Goal: Transaction & Acquisition: Download file/media

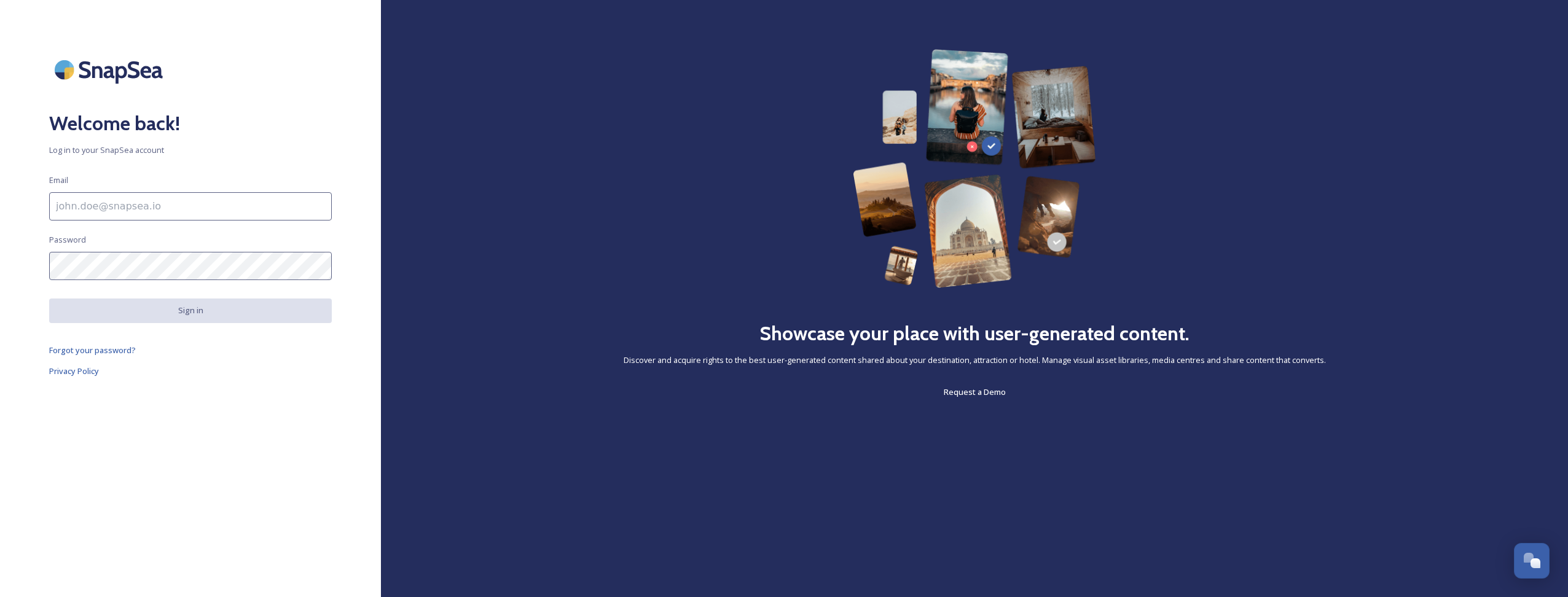
click at [246, 203] on input at bounding box center [190, 206] width 282 height 28
paste input "[EMAIL_ADDRESS][DOMAIN_NAME]"
type input "[EMAIL_ADDRESS][DOMAIN_NAME]"
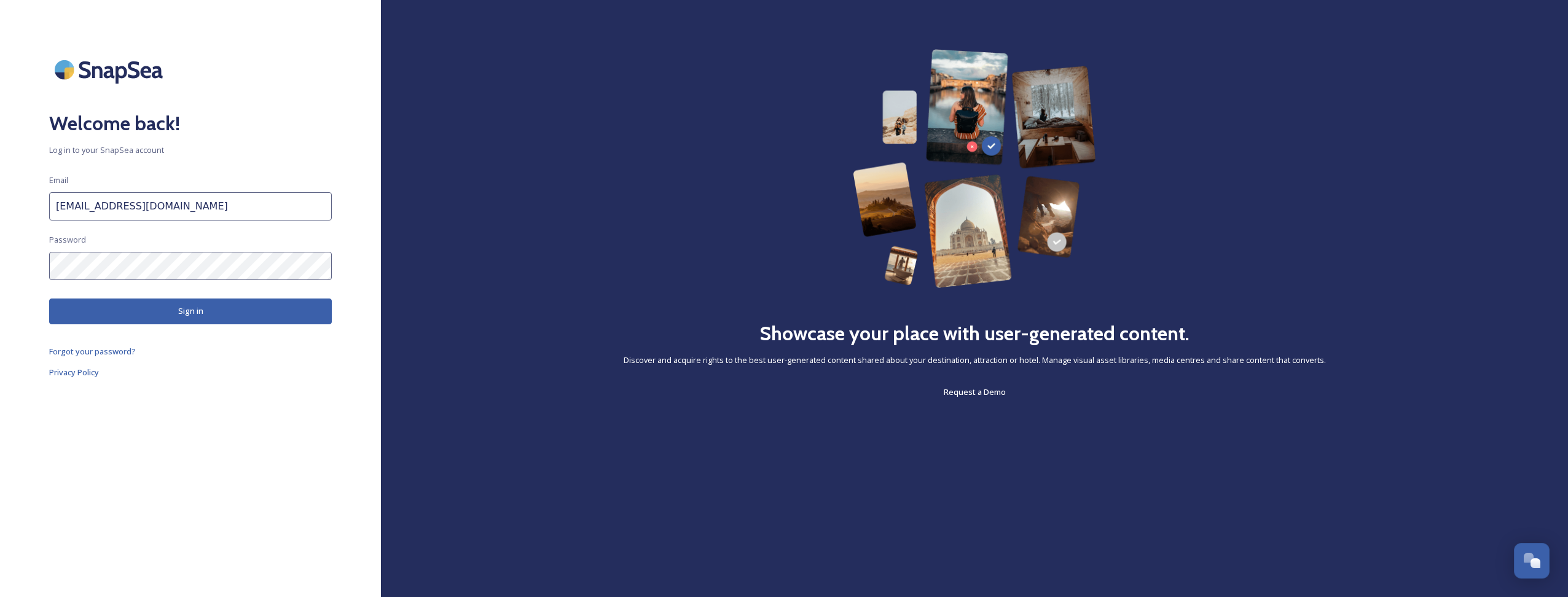
click at [212, 304] on button "Sign in" at bounding box center [190, 311] width 282 height 25
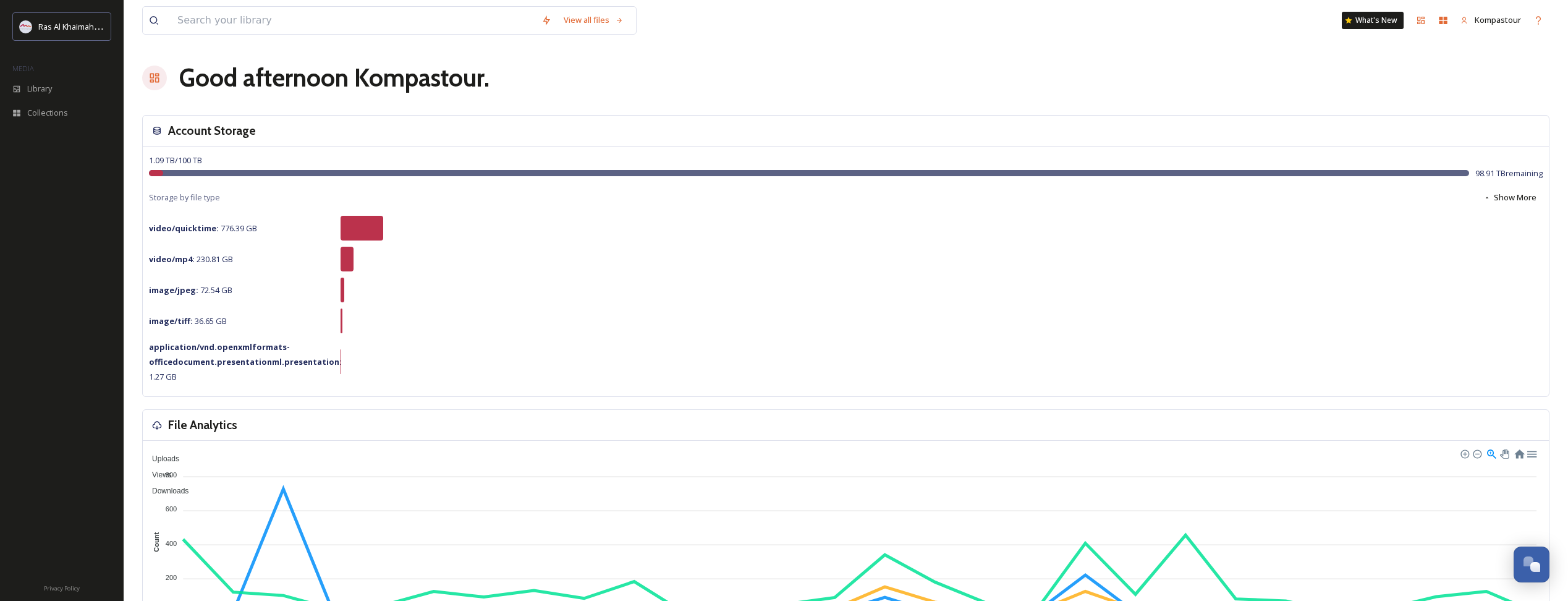
click at [223, 146] on div "Account Storage" at bounding box center [845, 131] width 1406 height 31
drag, startPoint x: 218, startPoint y: 161, endPoint x: 143, endPoint y: 166, distance: 75.2
click at [143, 166] on div "1.09 TB / 100 TB 98.91 TB remaining Storage by file type Show More video/quickt…" at bounding box center [845, 271] width 1406 height 250
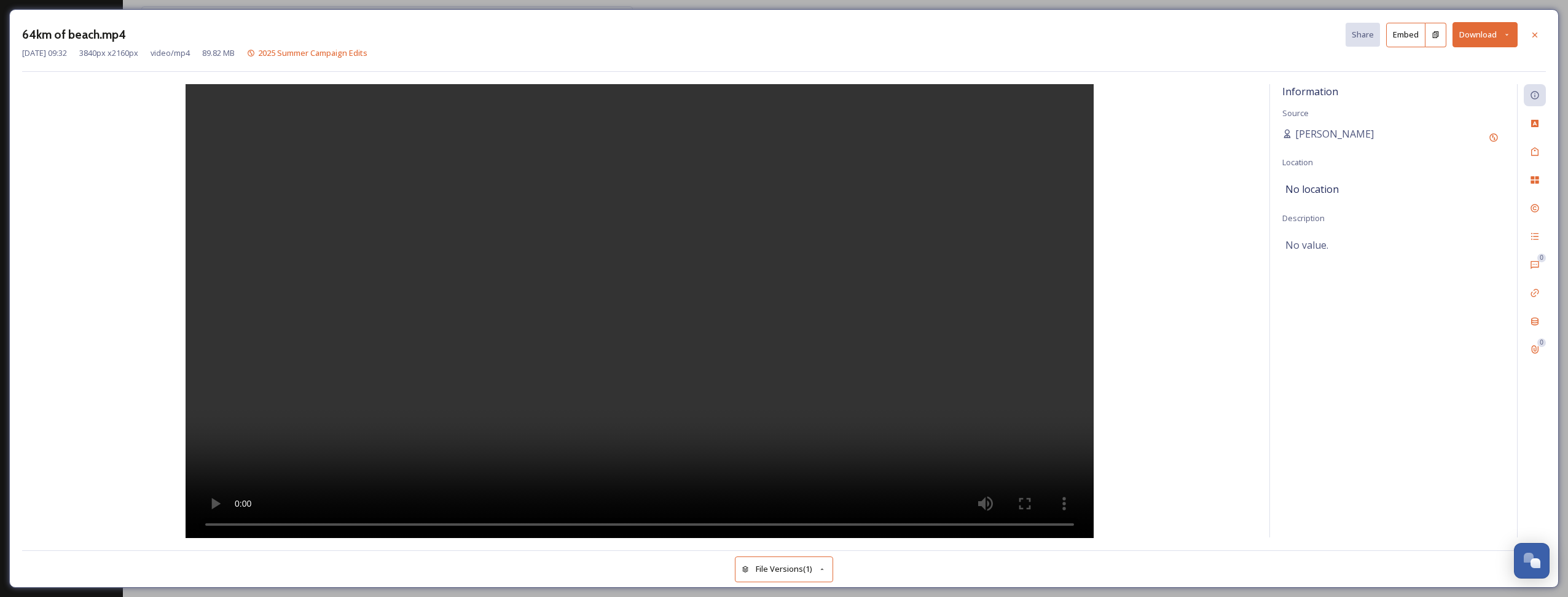
click at [1474, 32] on button "Download" at bounding box center [1485, 34] width 65 height 25
drag, startPoint x: 1454, startPoint y: 67, endPoint x: 1453, endPoint y: 107, distance: 40.0
click at [1454, 67] on span "Download Original (3840 x 2160)" at bounding box center [1452, 63] width 116 height 12
